Goal: Transaction & Acquisition: Obtain resource

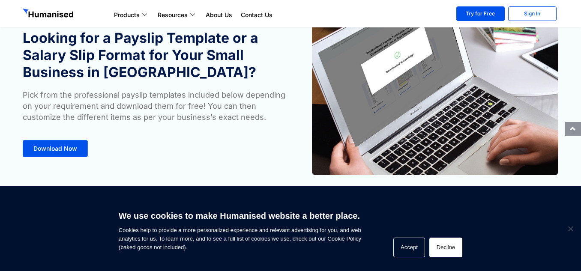
scroll to position [54, 0]
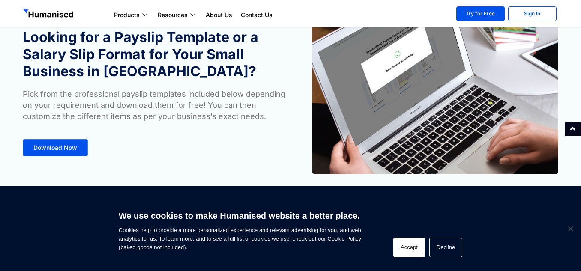
click at [419, 251] on button "Accept" at bounding box center [409, 248] width 32 height 20
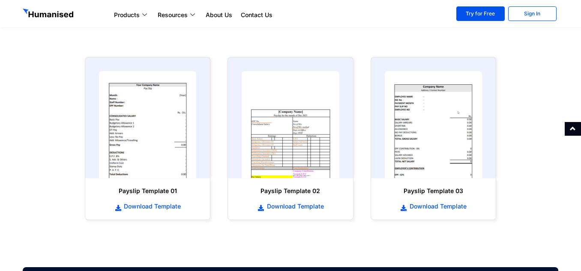
scroll to position [391, 0]
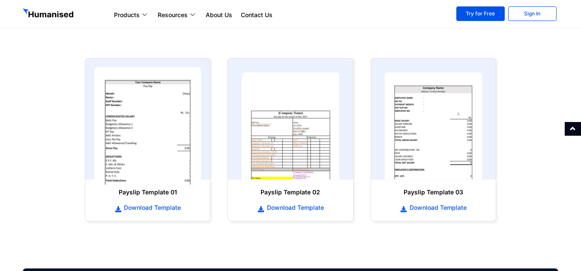
click at [126, 133] on img at bounding box center [147, 126] width 107 height 118
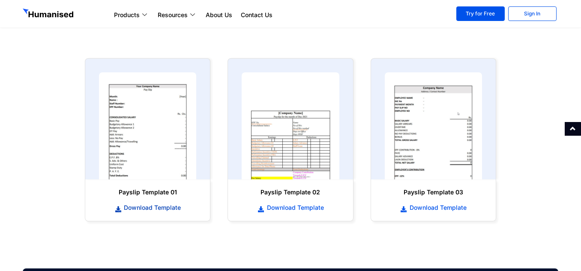
click at [155, 209] on span "Download Template" at bounding box center [151, 207] width 59 height 9
